Goal: Task Accomplishment & Management: Use online tool/utility

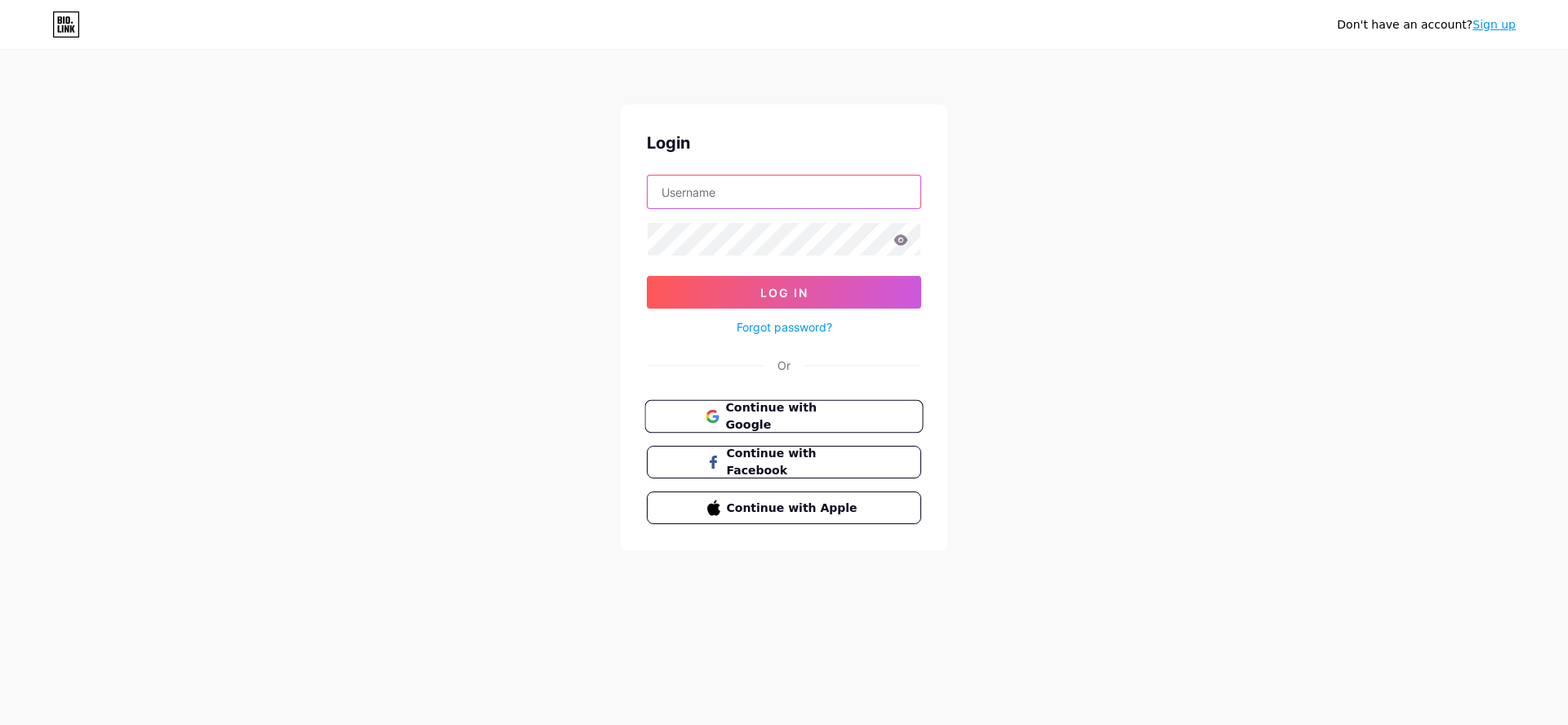
type input "[EMAIL_ADDRESS][DOMAIN_NAME]"
click at [824, 411] on span "Continue with Google" at bounding box center [793, 416] width 136 height 35
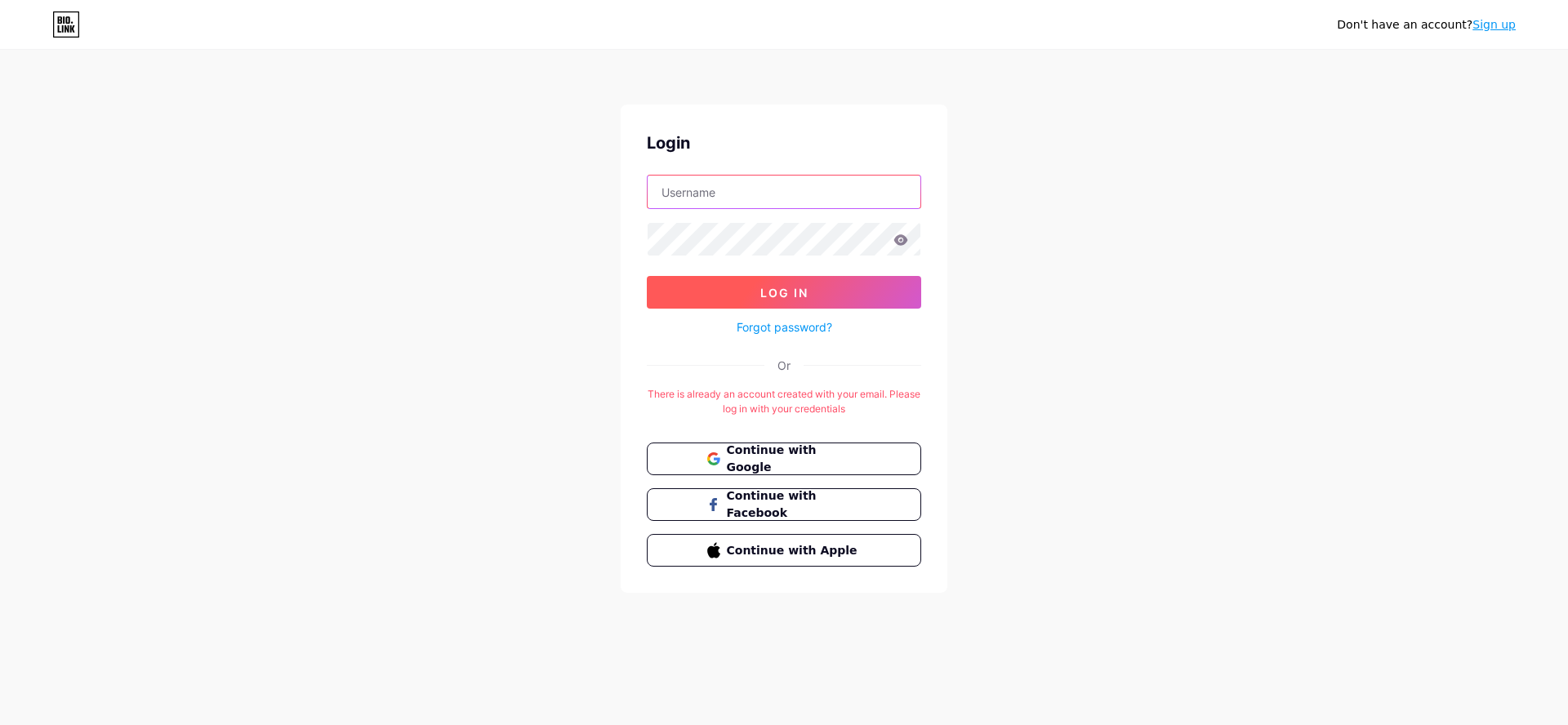
type input "[EMAIL_ADDRESS][DOMAIN_NAME]"
click at [788, 290] on span "Log In" at bounding box center [784, 292] width 49 height 14
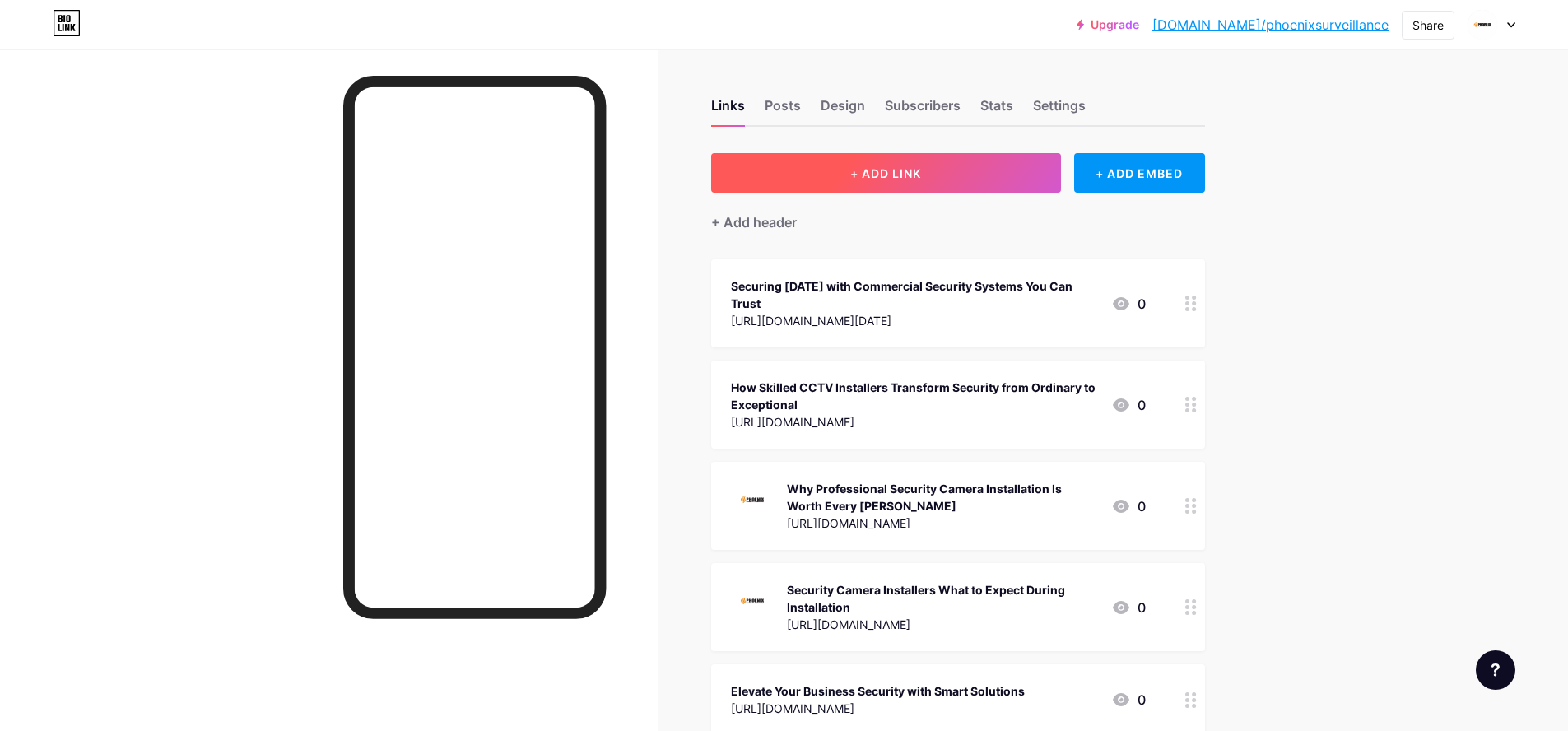
click at [874, 171] on span "+ ADD LINK" at bounding box center [886, 173] width 71 height 14
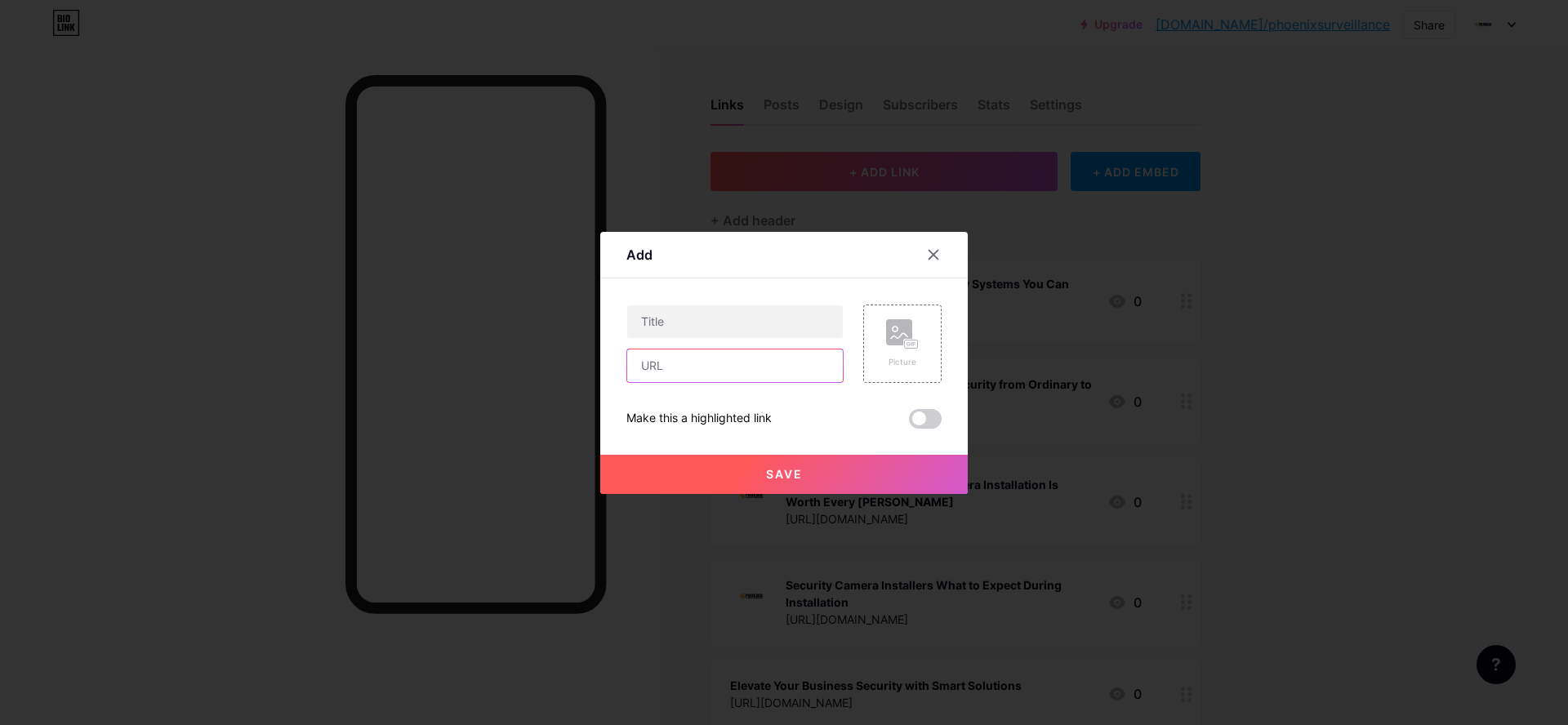
paste input "https://phoenixsurveillance.blogspot.com/2025/10/enhancing-security-and-protect…"
type input "https://phoenixsurveillance.blogspot.com/2025/10/enhancing-security-and-protect…"
click at [700, 319] on input "text" at bounding box center [735, 322] width 215 height 32
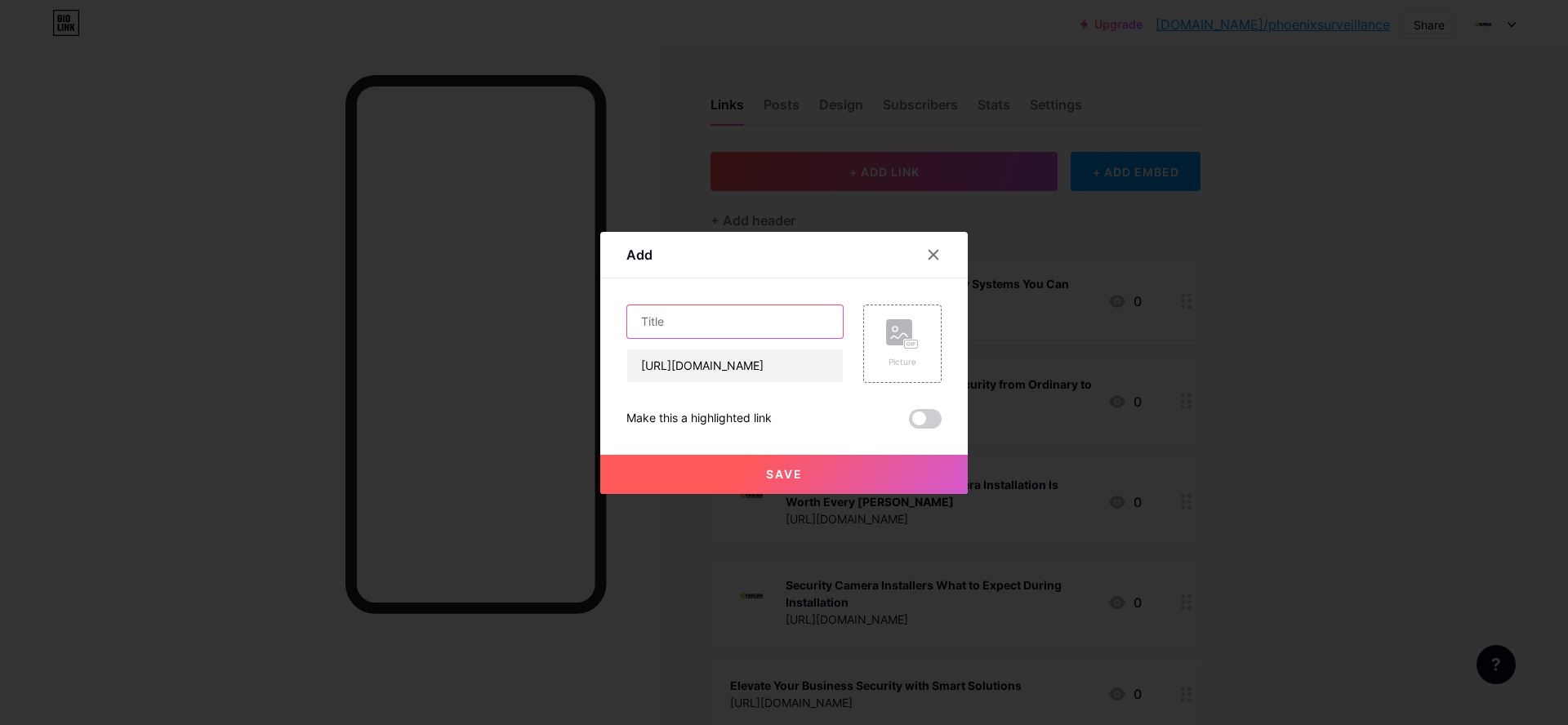
paste input "Enhancing Security and Protection Through Professional Alarm Monitoring"
type input "Enhancing Security and Protection Through Professional Alarm Monitoring"
click at [913, 417] on span at bounding box center [925, 419] width 32 height 20
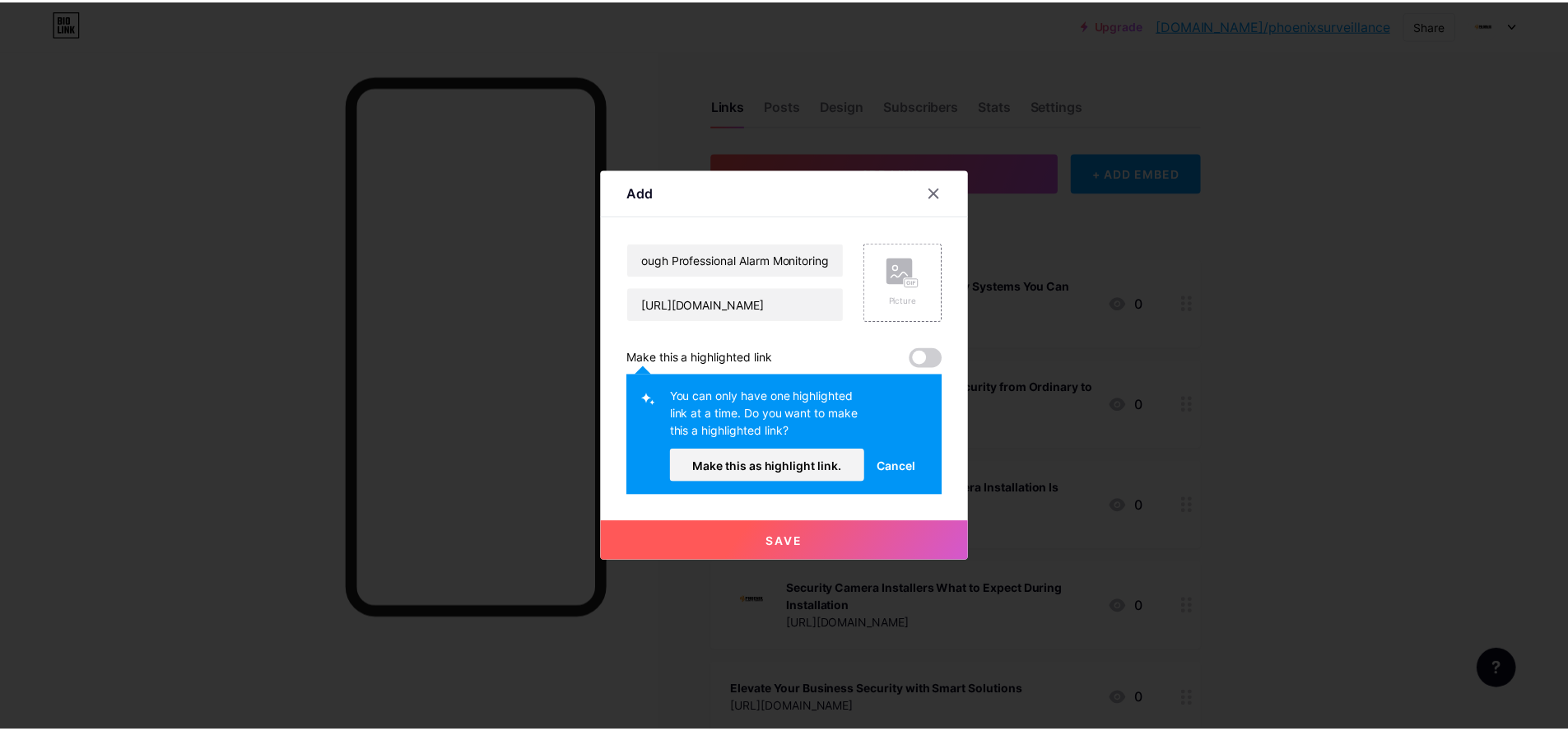
scroll to position [0, 0]
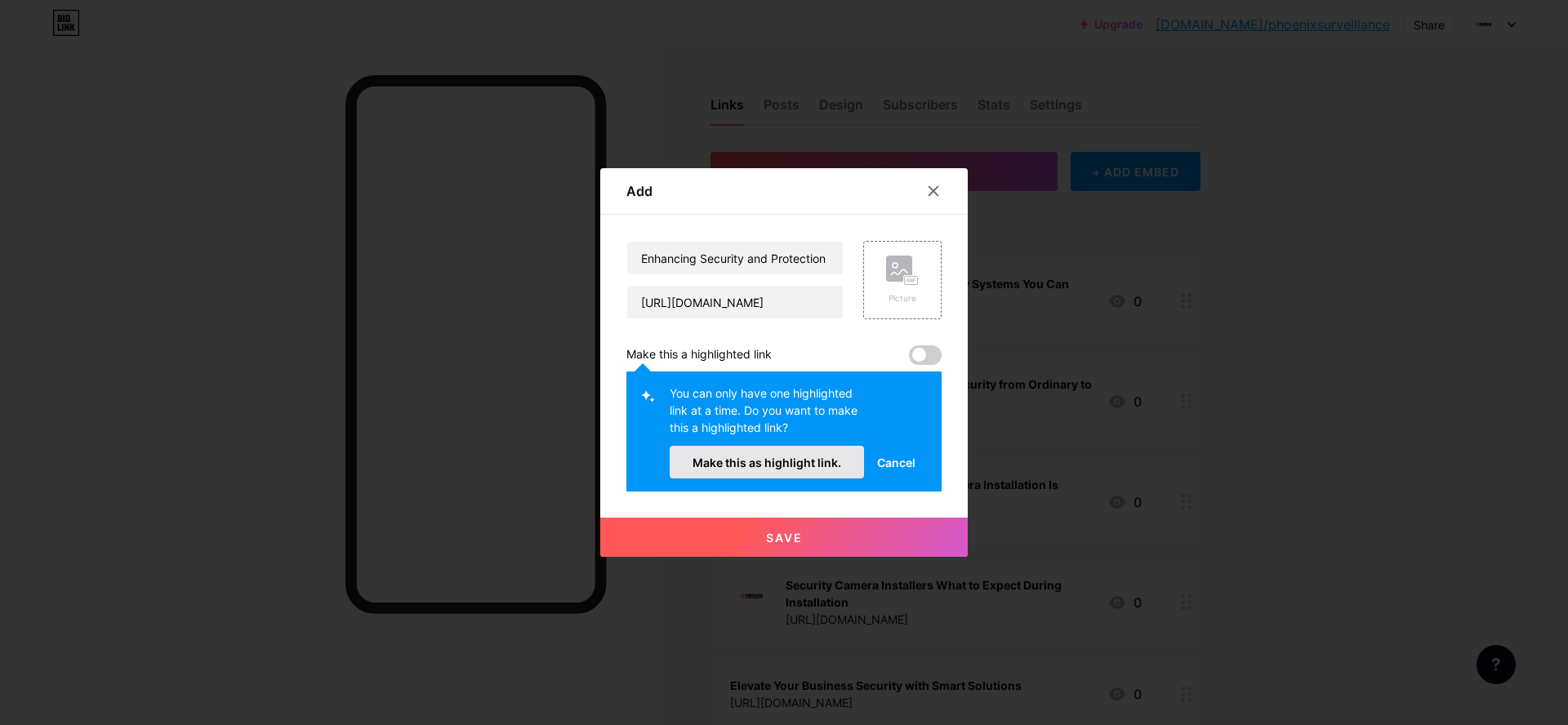
click at [808, 456] on span "Make this as highlight link." at bounding box center [766, 462] width 149 height 14
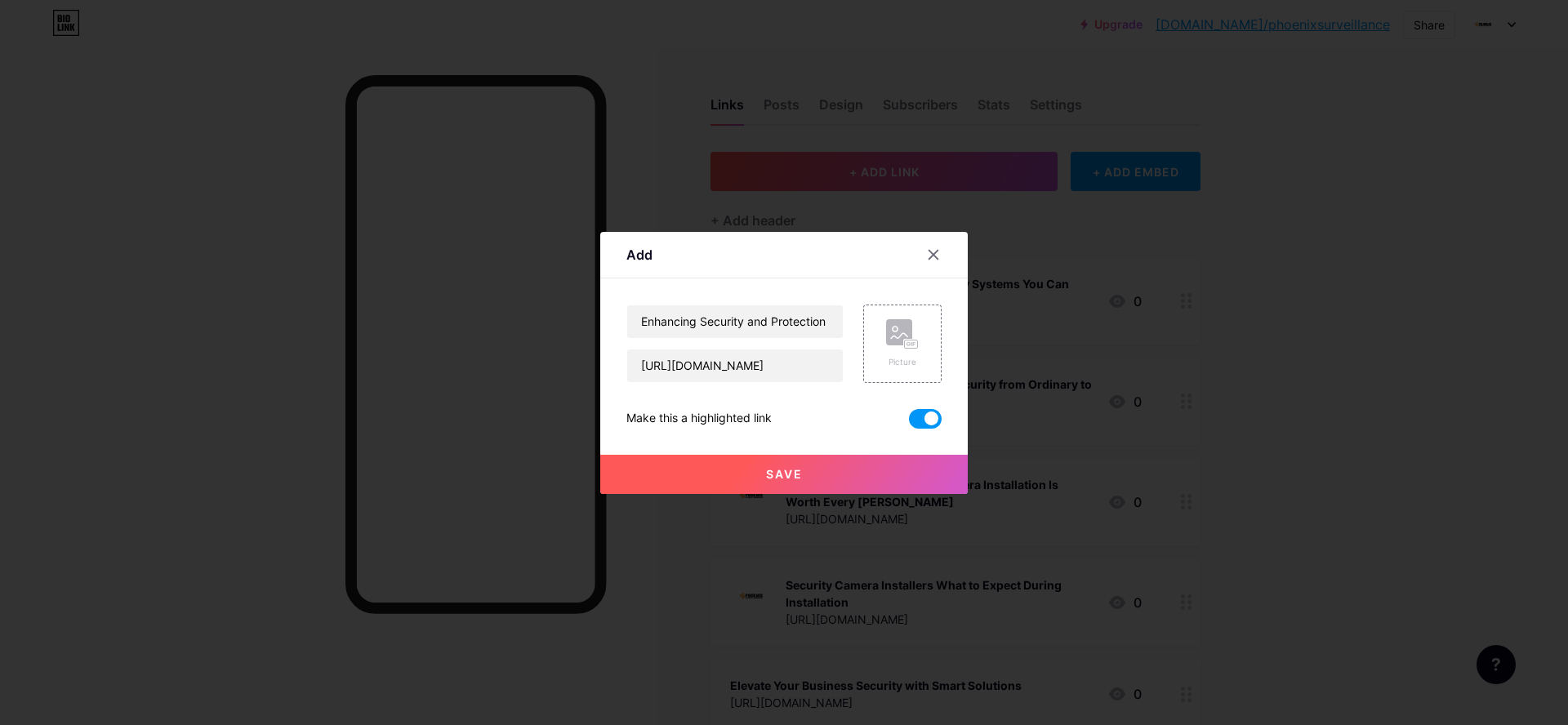
click at [780, 467] on span "Save" at bounding box center [784, 474] width 37 height 14
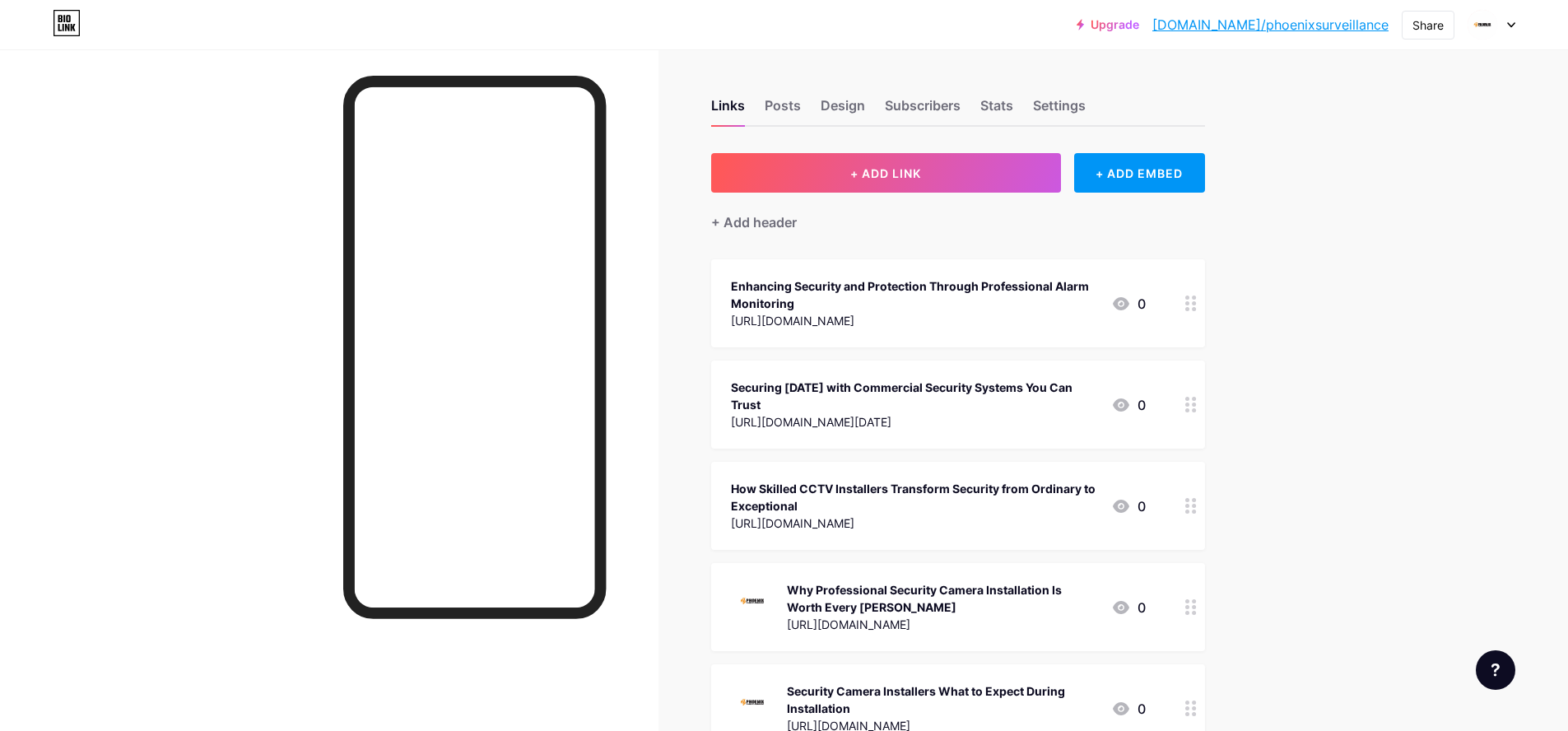
click at [1509, 26] on icon at bounding box center [1510, 25] width 9 height 6
click at [1455, 357] on div "Upgrade bio.link/phoeni... bio.link/phoenixsurveillance Share Switch accounts p…" at bounding box center [784, 513] width 1568 height 1027
click at [1424, 32] on div "Share" at bounding box center [1428, 25] width 32 height 17
click at [1274, 87] on div "Copy link" at bounding box center [1291, 84] width 60 height 20
click at [1333, 83] on div "Copy link" at bounding box center [1331, 84] width 246 height 39
